Goal: Find specific page/section: Find specific page/section

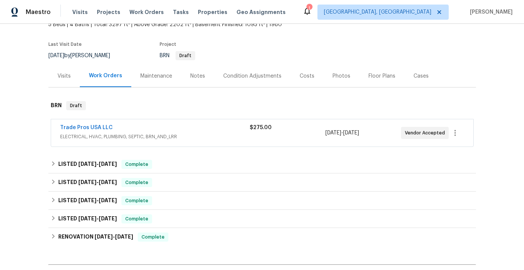
scroll to position [54, 0]
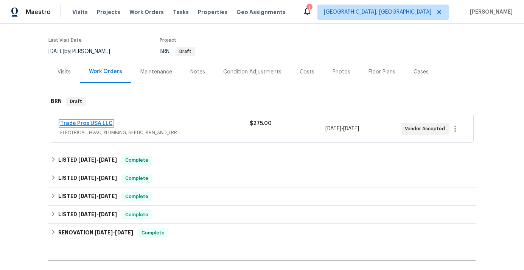
click at [100, 124] on link "Trade Pros USA LLC" at bounding box center [86, 123] width 53 height 5
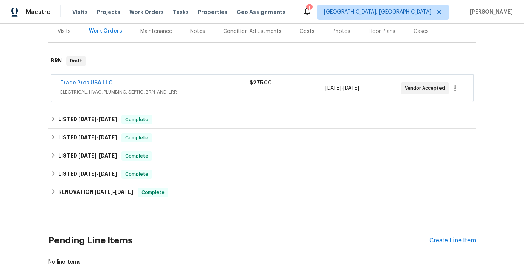
scroll to position [98, 0]
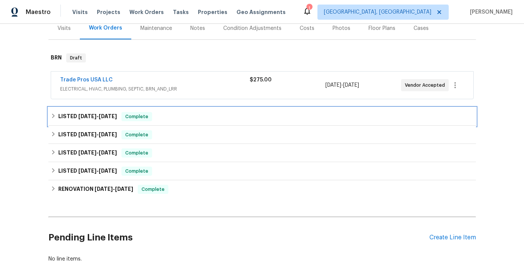
click at [104, 114] on span "[DATE]" at bounding box center [108, 116] width 18 height 5
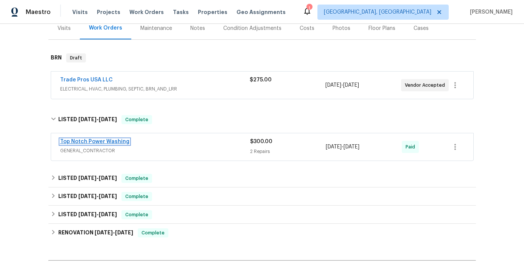
click at [89, 139] on link "Top Notch Power Washing" at bounding box center [94, 141] width 69 height 5
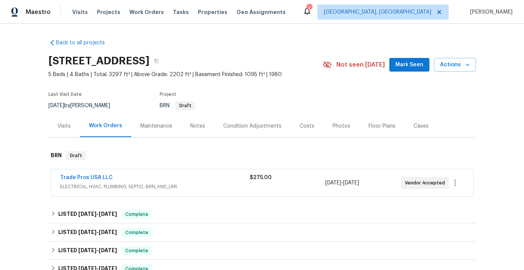
click at [67, 123] on div "Visits" at bounding box center [64, 126] width 13 height 8
